Goal: Find specific page/section: Find specific page/section

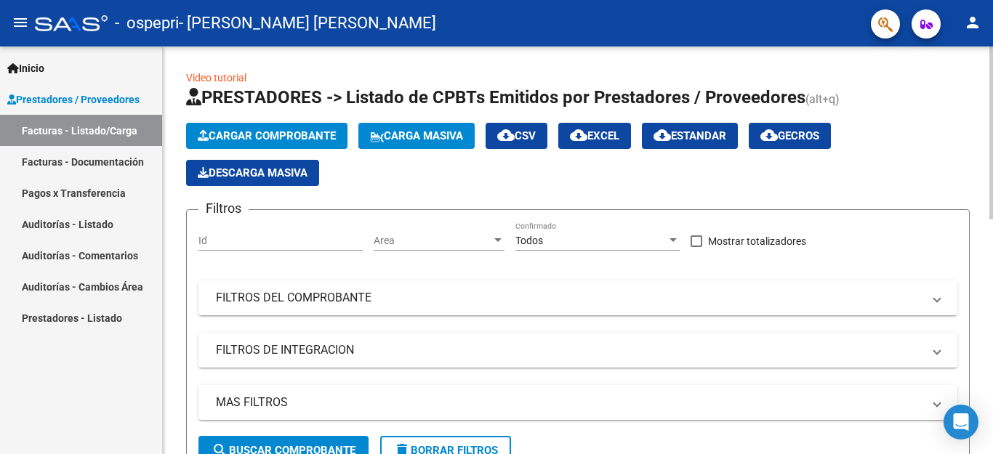
scroll to position [105, 0]
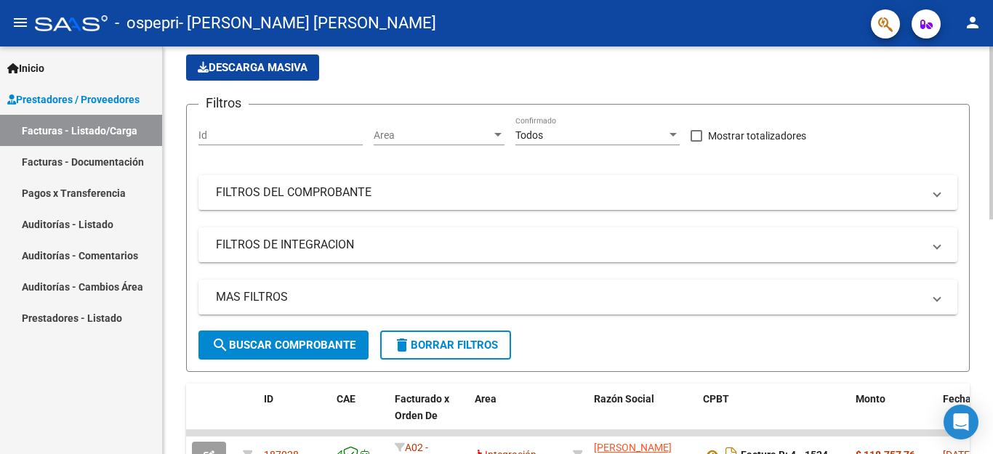
click at [992, 204] on div at bounding box center [991, 133] width 4 height 173
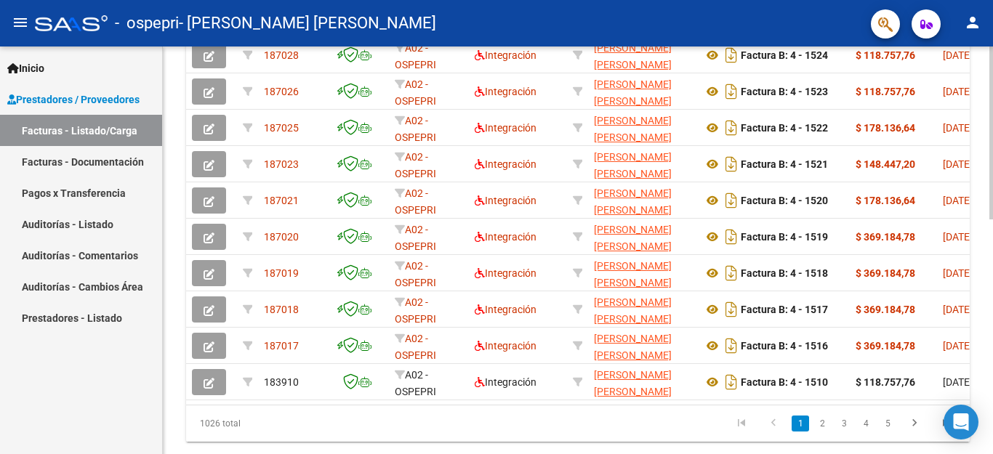
scroll to position [466, 0]
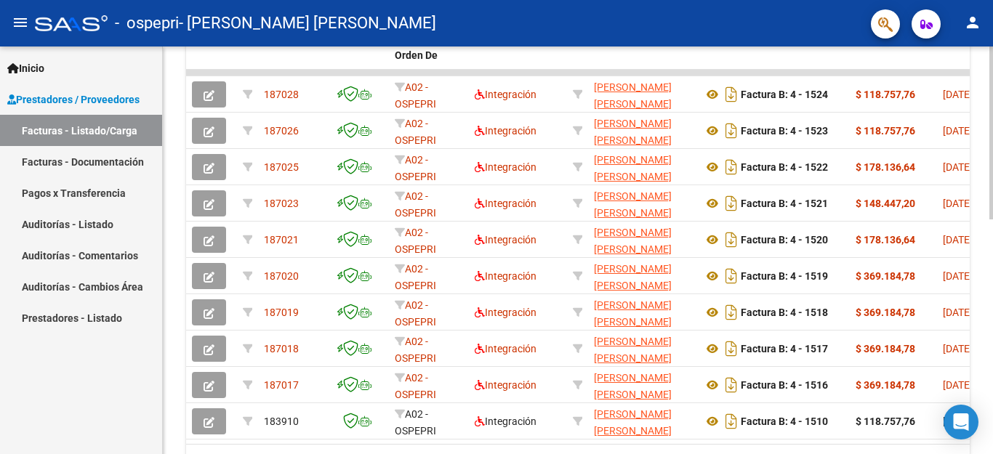
click at [992, 220] on div at bounding box center [991, 133] width 4 height 173
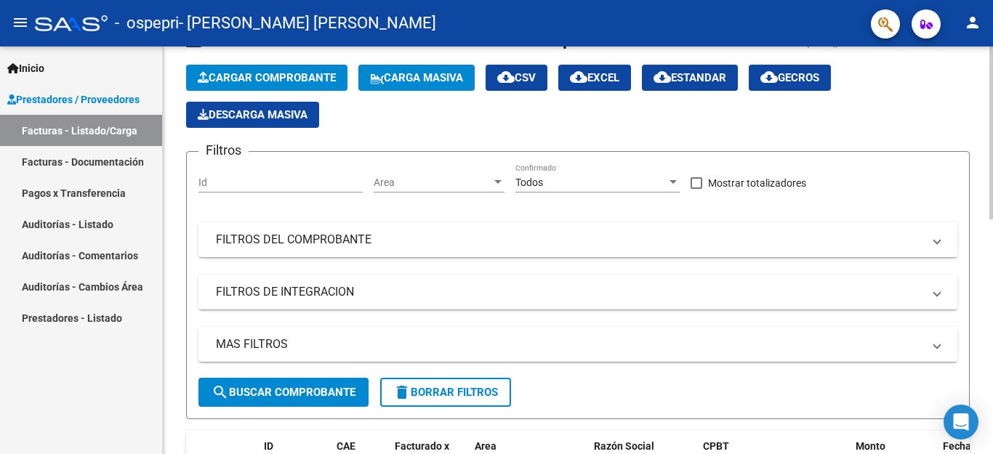
click at [991, 230] on div at bounding box center [991, 251] width 4 height 408
click at [992, 276] on div at bounding box center [991, 251] width 4 height 408
click at [992, 79] on div at bounding box center [991, 251] width 4 height 408
click at [975, 28] on mat-icon "person" at bounding box center [972, 22] width 17 height 17
click at [975, 28] on div at bounding box center [496, 227] width 993 height 454
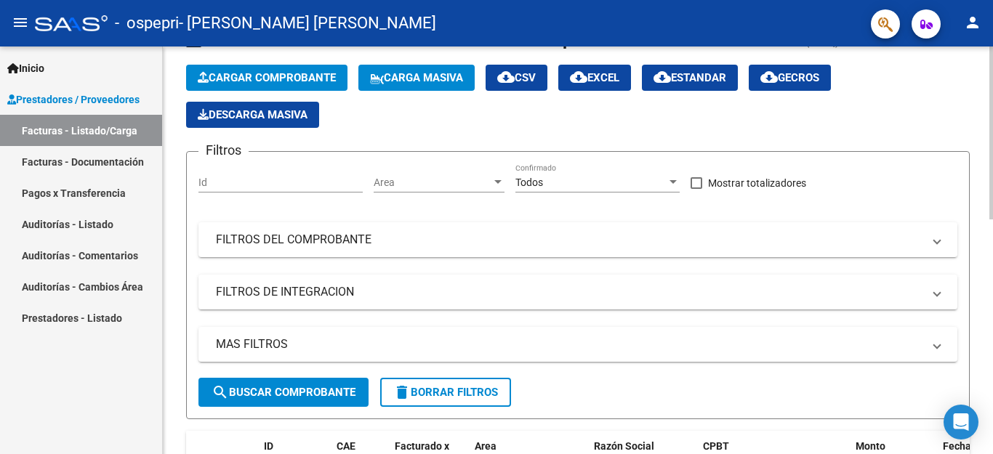
scroll to position [0, 0]
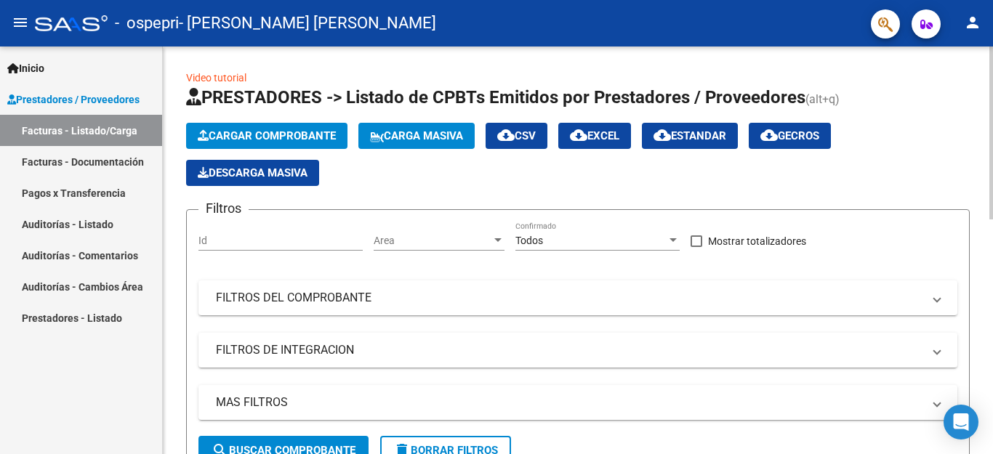
click at [990, 63] on div at bounding box center [991, 251] width 4 height 408
click at [990, 63] on div at bounding box center [991, 133] width 4 height 173
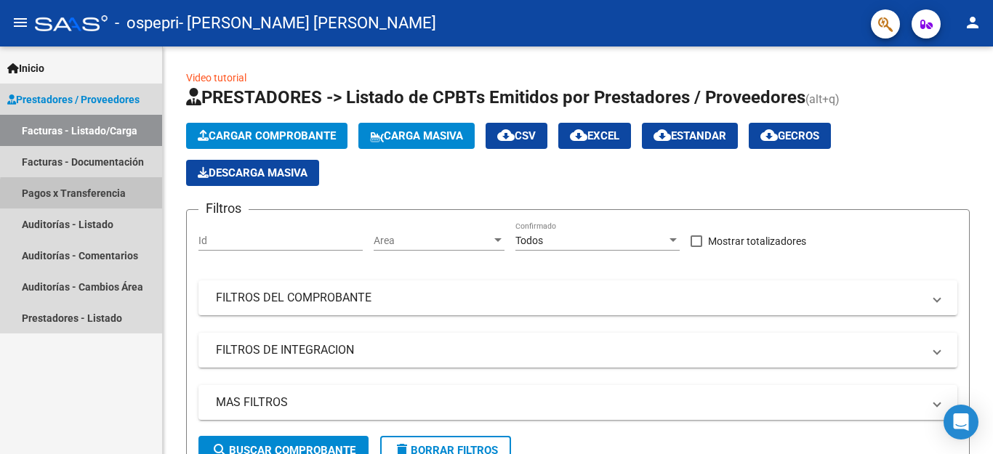
click at [108, 197] on link "Pagos x Transferencia" at bounding box center [81, 192] width 162 height 31
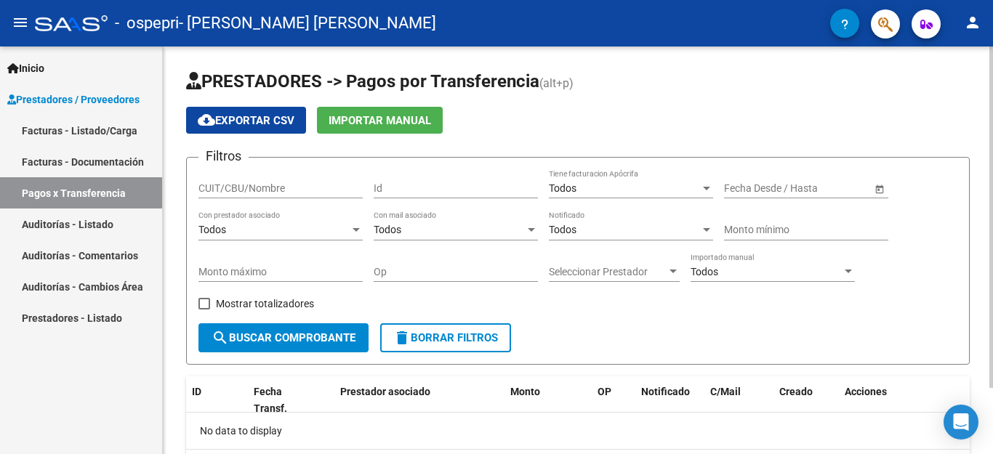
scroll to position [79, 0]
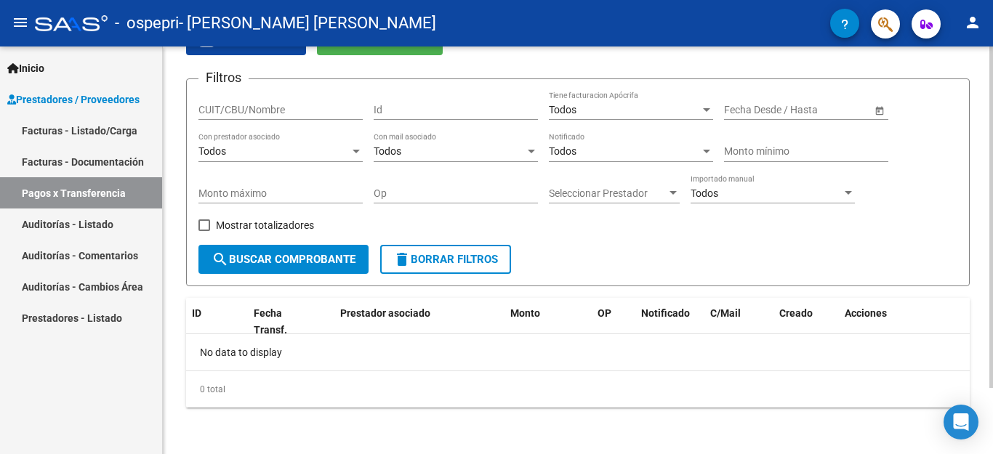
click at [991, 420] on div at bounding box center [991, 251] width 4 height 408
click at [68, 132] on link "Facturas - Listado/Carga" at bounding box center [81, 130] width 162 height 31
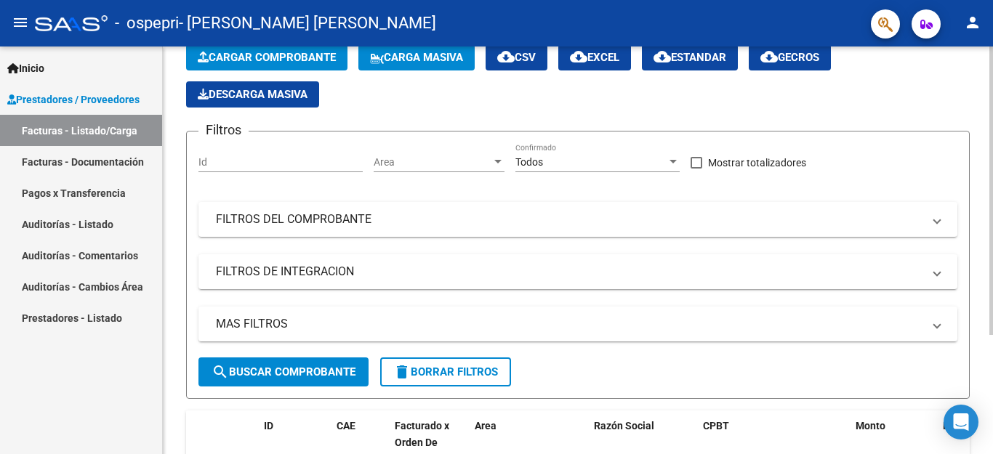
click at [990, 415] on div at bounding box center [991, 251] width 4 height 408
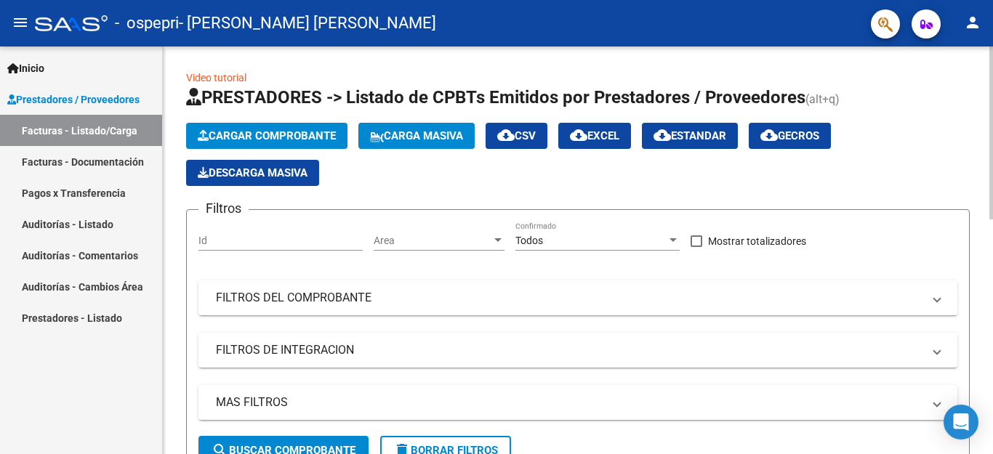
click at [992, 117] on div at bounding box center [991, 251] width 4 height 408
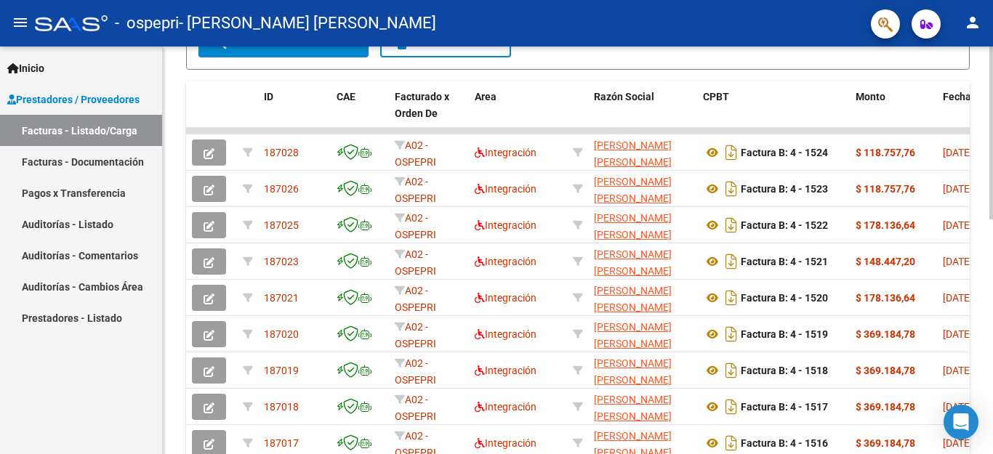
click at [991, 350] on div at bounding box center [991, 251] width 4 height 408
click at [991, 425] on div at bounding box center [991, 251] width 4 height 408
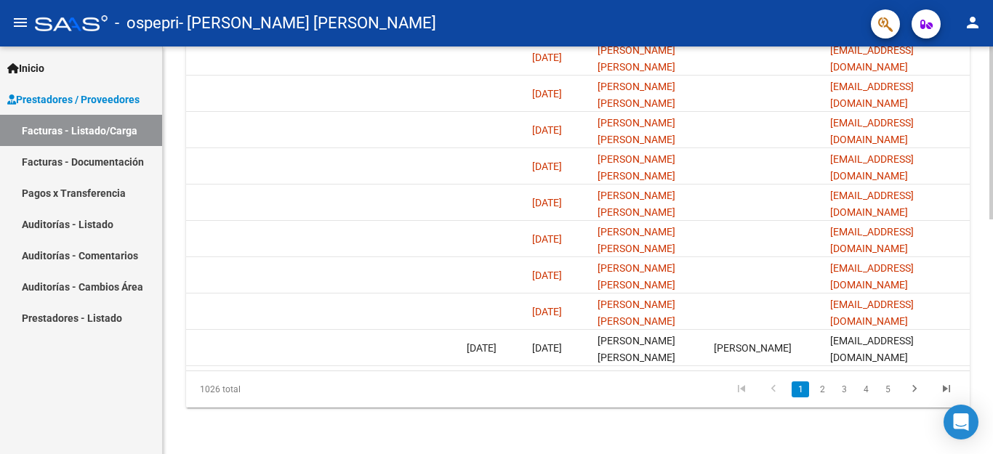
scroll to position [144, 0]
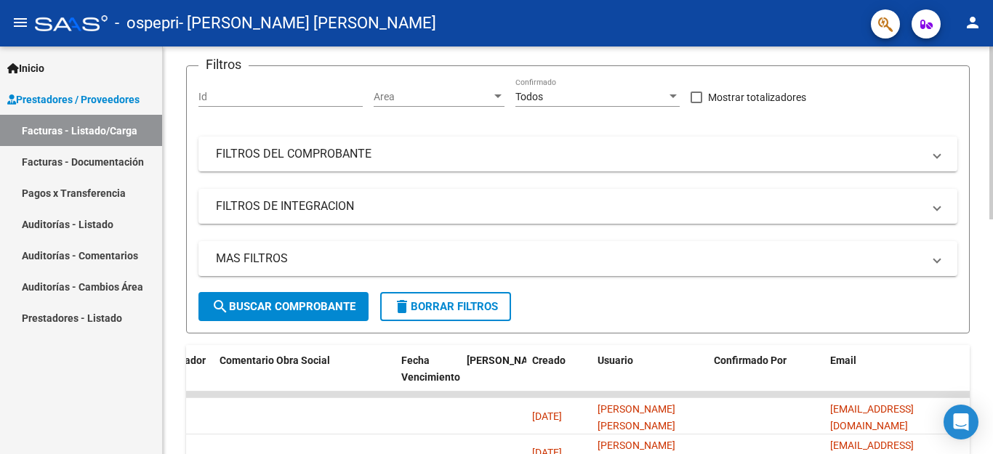
click at [991, 52] on div at bounding box center [991, 251] width 4 height 408
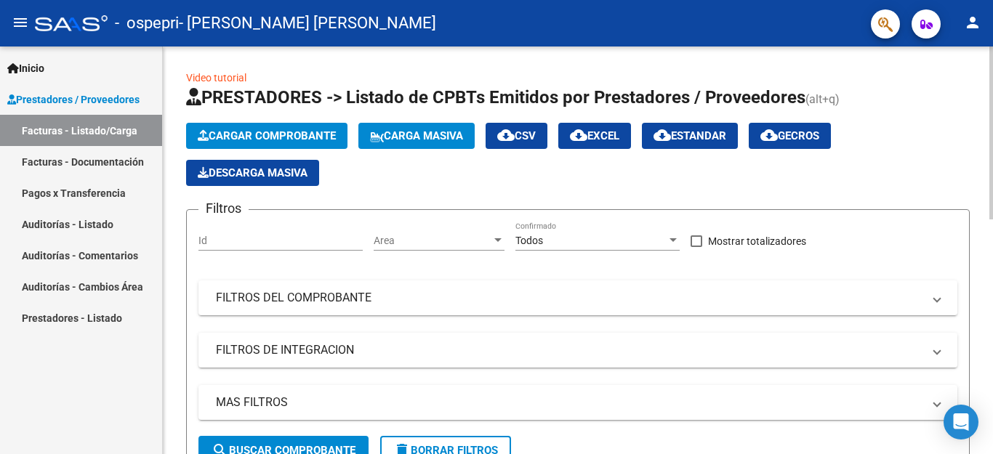
click at [991, 52] on div at bounding box center [991, 251] width 4 height 408
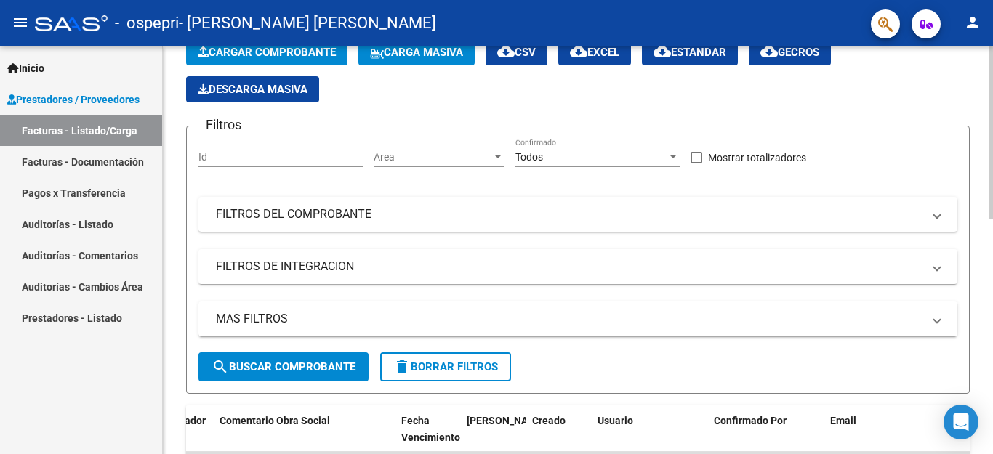
click at [992, 220] on div at bounding box center [991, 133] width 4 height 173
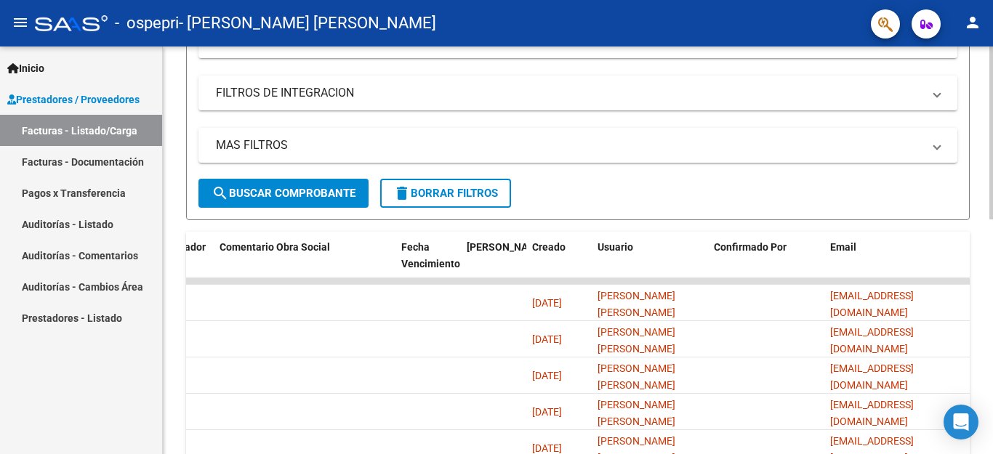
click at [992, 350] on div at bounding box center [991, 251] width 4 height 408
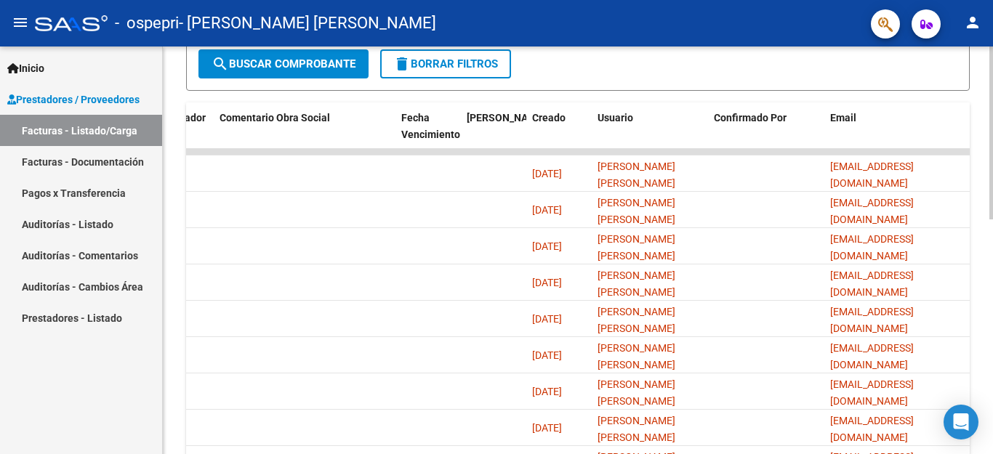
click at [992, 220] on div at bounding box center [991, 133] width 4 height 173
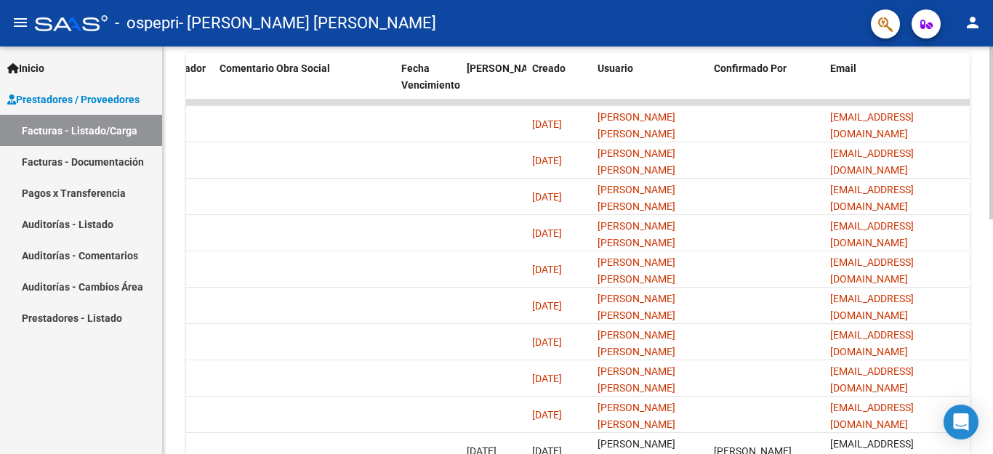
scroll to position [478, 0]
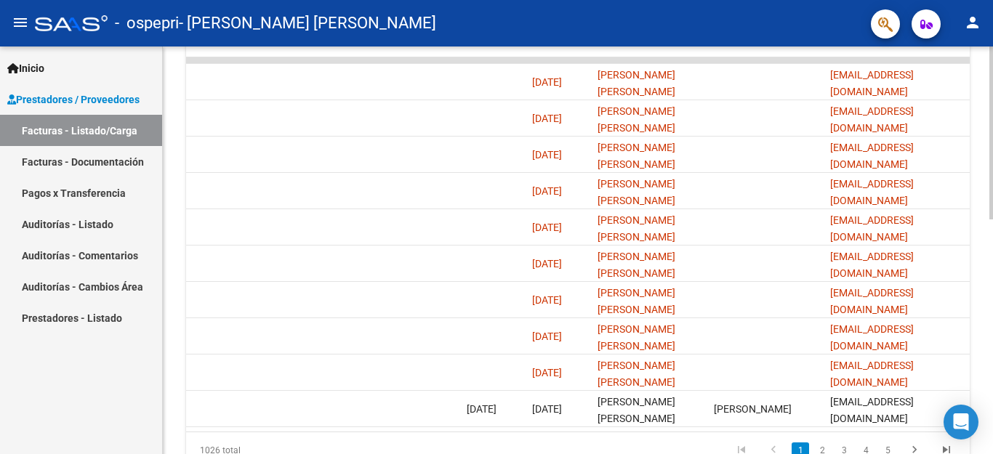
click at [992, 220] on div at bounding box center [991, 133] width 4 height 173
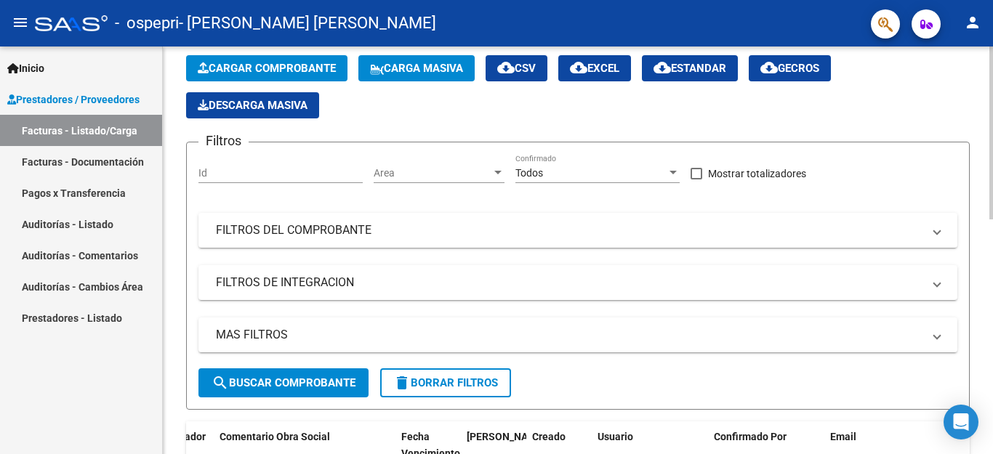
scroll to position [0, 0]
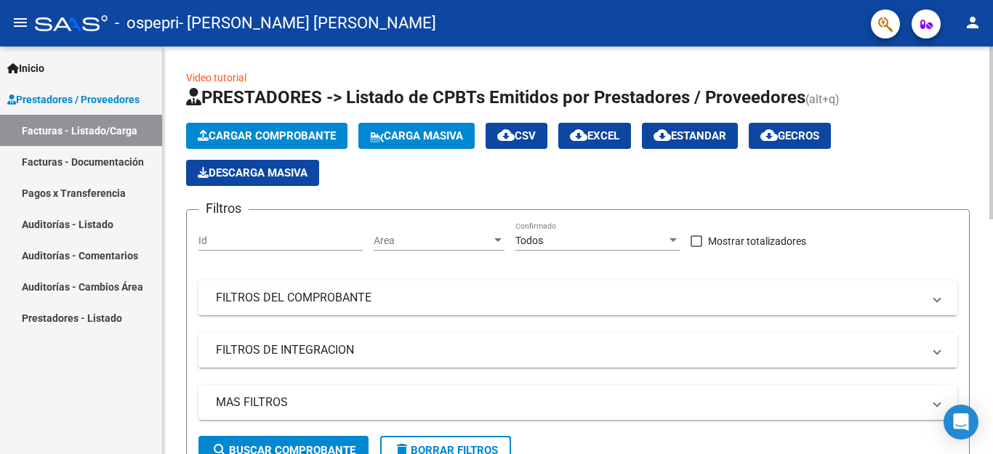
click at [992, 55] on div at bounding box center [991, 133] width 4 height 173
